Goal: Task Accomplishment & Management: Use online tool/utility

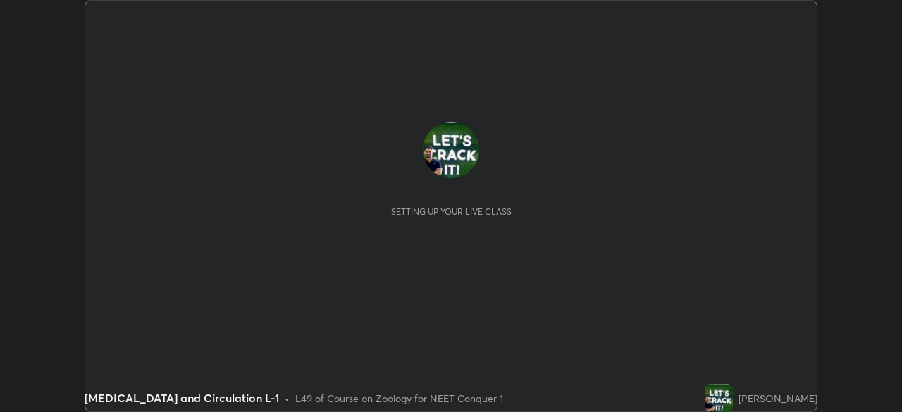
scroll to position [412, 901]
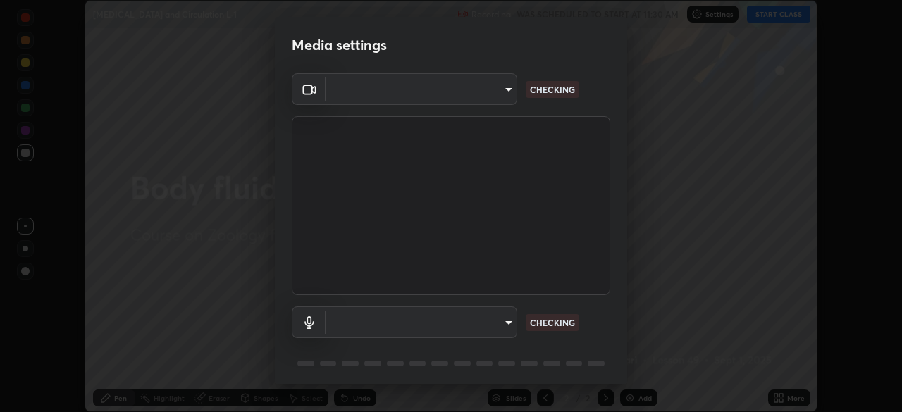
type input "ef407f58ae65e10c1af5a040b6eccf178273e27ca296938399710cc3d85b5032"
type input "bbe87394109347f7e4f5ff1e70be8ac267bc9871e6f17051b61756f6eafa93c7"
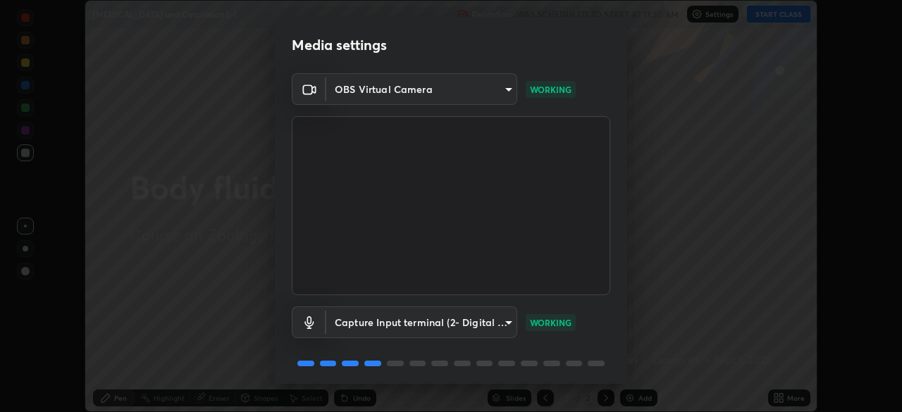
scroll to position [50, 0]
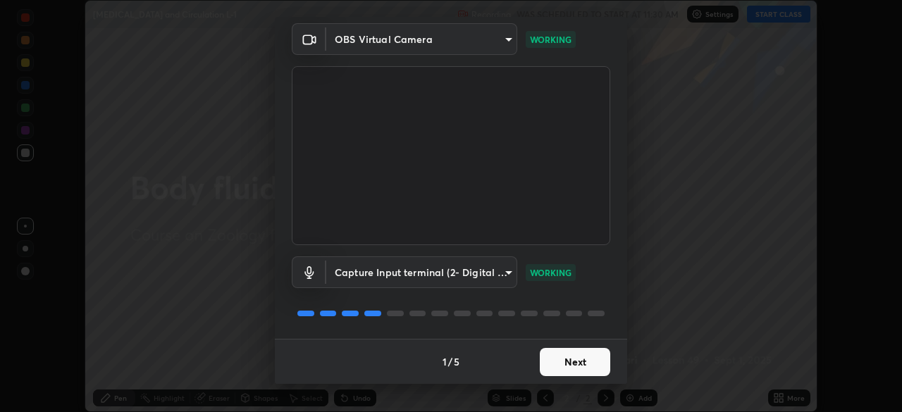
click at [560, 349] on button "Next" at bounding box center [575, 362] width 70 height 28
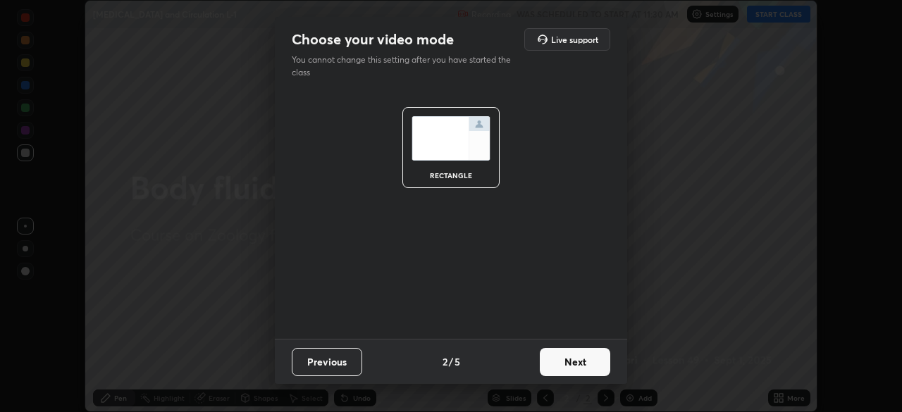
scroll to position [0, 0]
click at [571, 363] on button "Next" at bounding box center [575, 362] width 70 height 28
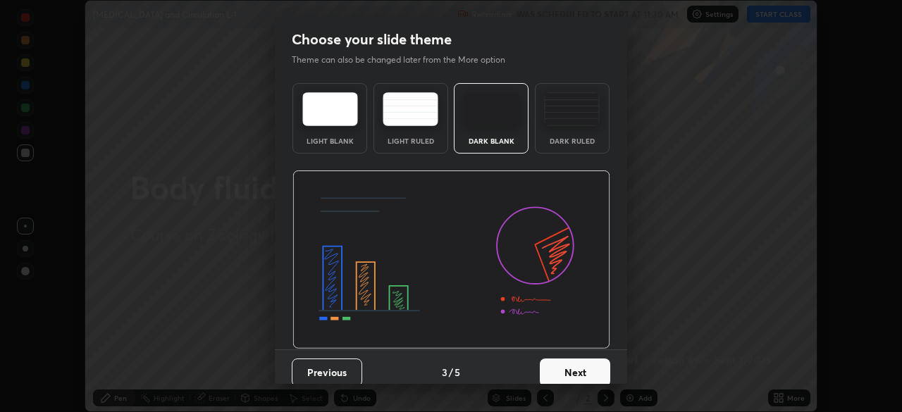
scroll to position [11, 0]
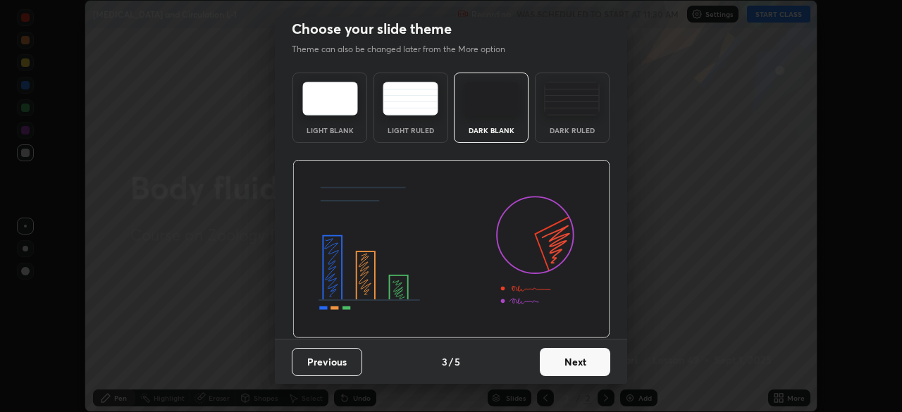
click at [578, 348] on button "Next" at bounding box center [575, 362] width 70 height 28
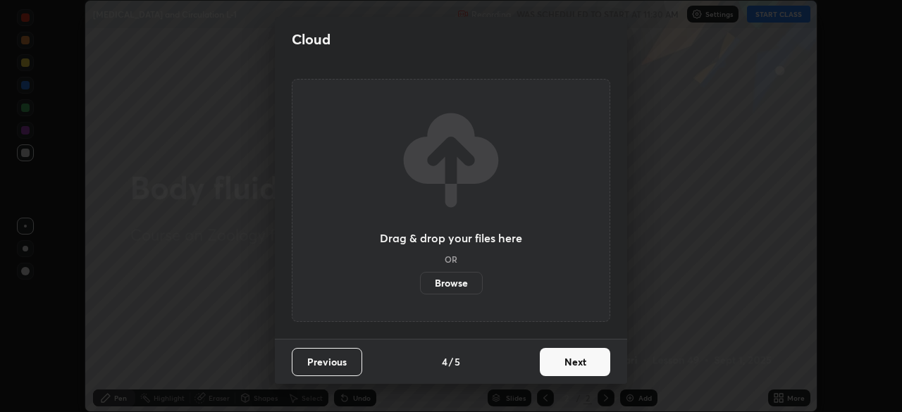
click at [604, 366] on button "Next" at bounding box center [575, 362] width 70 height 28
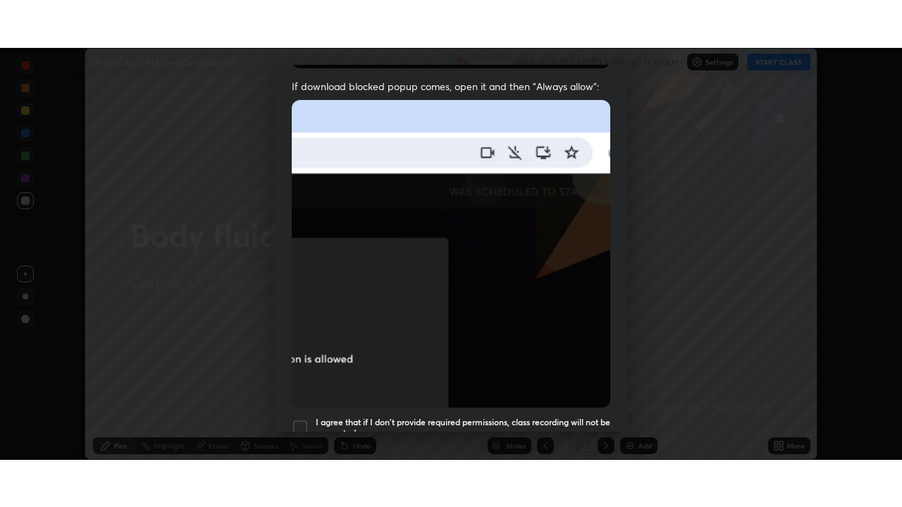
scroll to position [337, 0]
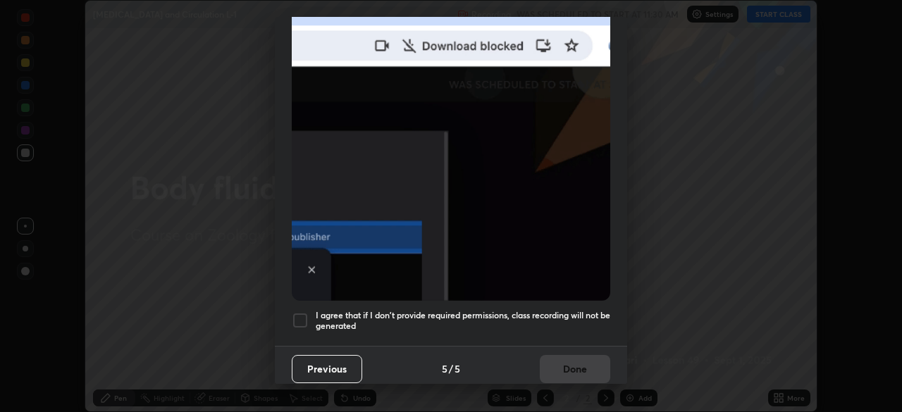
click at [306, 312] on div at bounding box center [300, 320] width 17 height 17
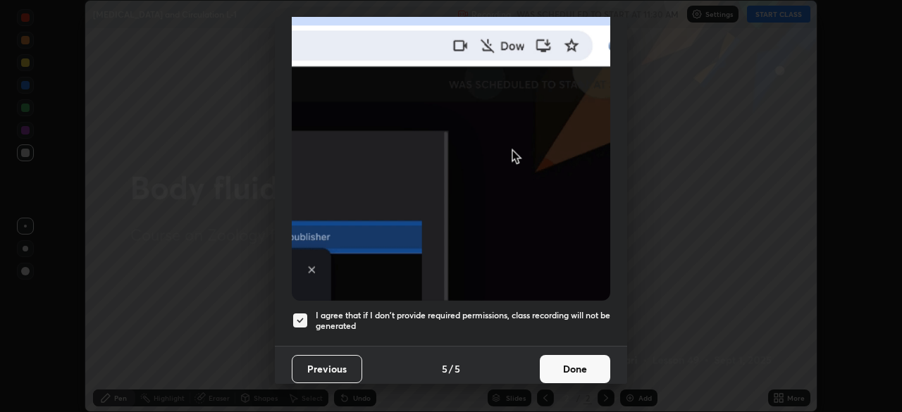
click at [584, 363] on button "Done" at bounding box center [575, 369] width 70 height 28
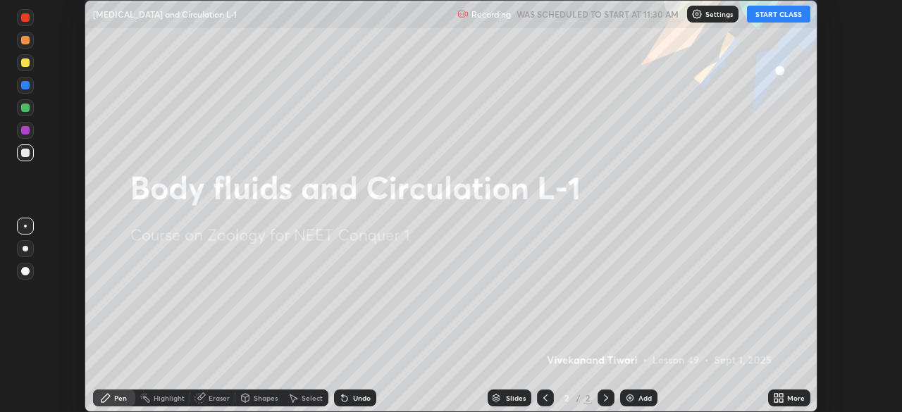
click at [791, 395] on div "More" at bounding box center [796, 397] width 18 height 7
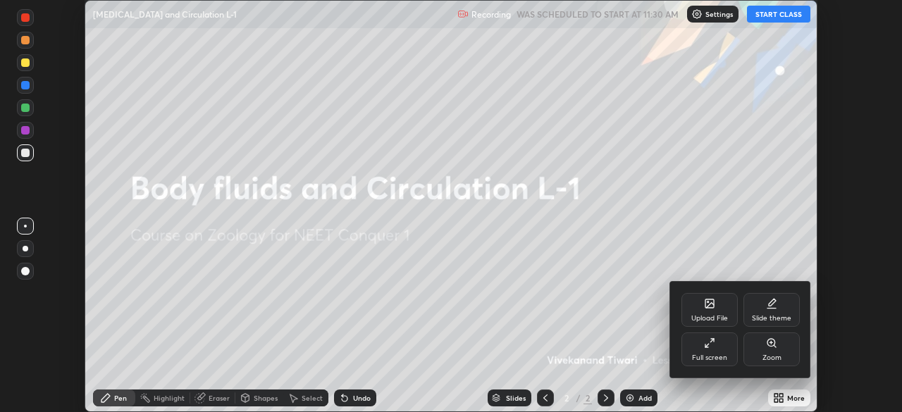
click at [726, 345] on div "Full screen" at bounding box center [709, 349] width 56 height 34
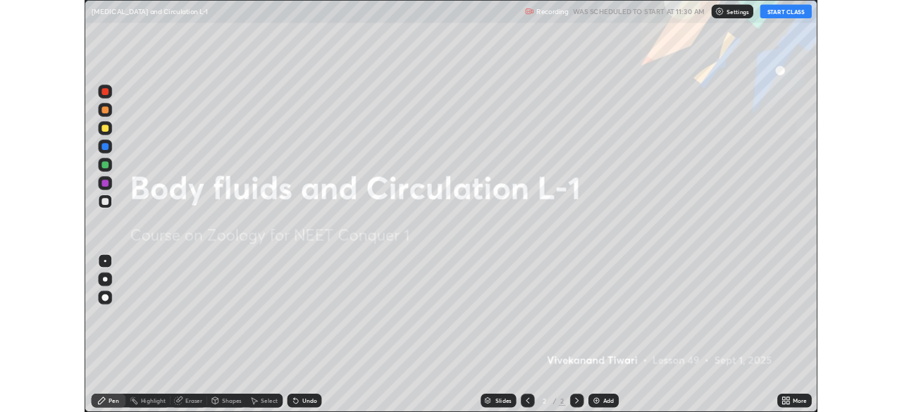
scroll to position [507, 902]
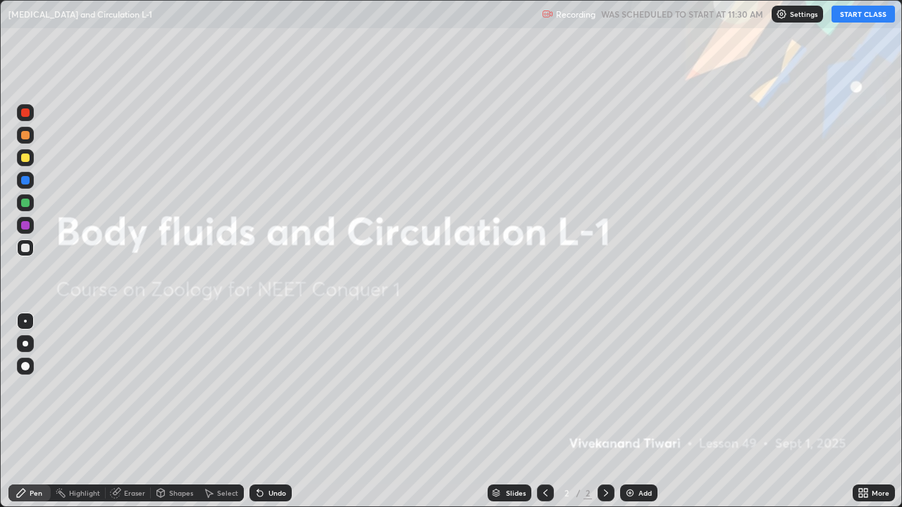
click at [876, 18] on button "START CLASS" at bounding box center [862, 14] width 63 height 17
click at [626, 411] on div "Add" at bounding box center [638, 493] width 37 height 17
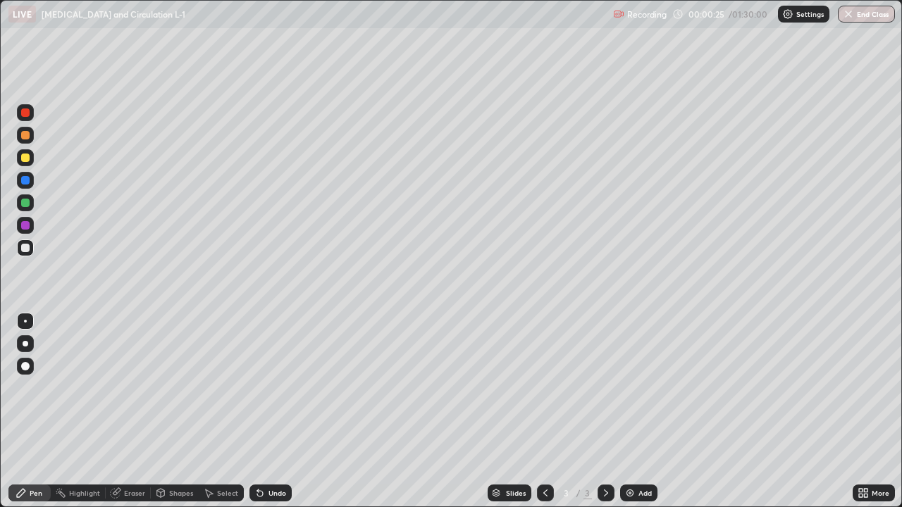
click at [865, 411] on icon at bounding box center [866, 496] width 4 height 4
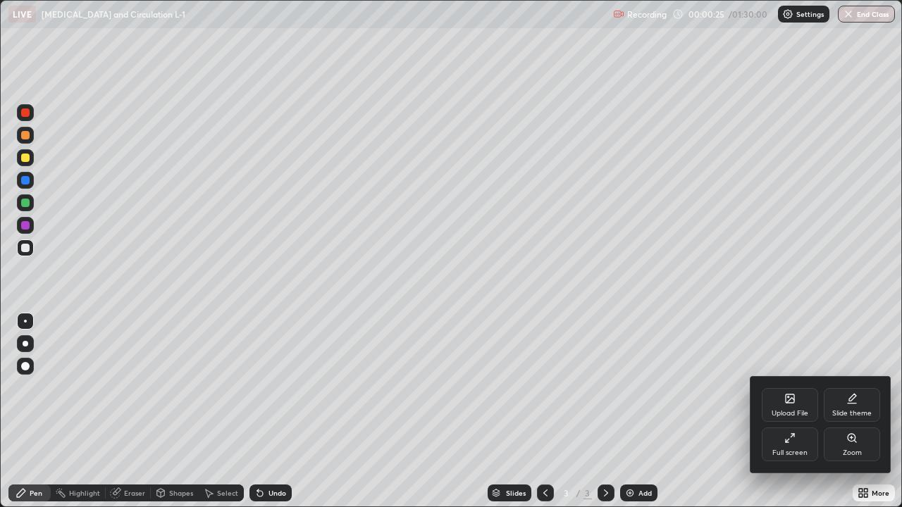
click at [807, 411] on div "Full screen" at bounding box center [789, 445] width 56 height 34
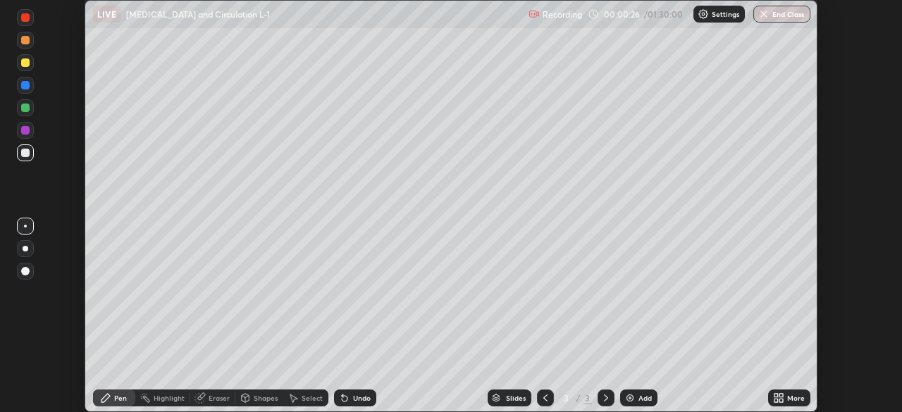
scroll to position [70026, 69537]
